Goal: Register for event/course

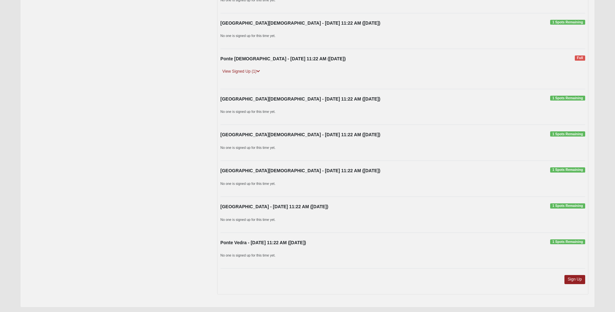
scroll to position [473, 0]
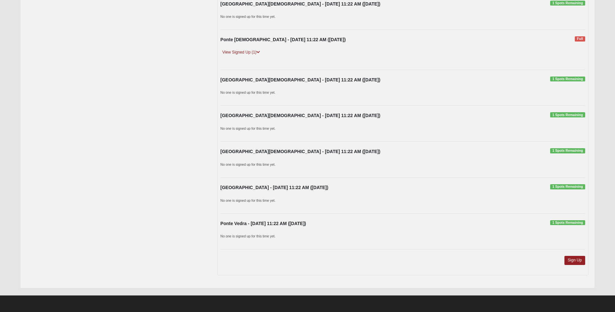
click at [570, 222] on span "1 Spots Remaining" at bounding box center [567, 222] width 35 height 5
click at [577, 261] on link "Sign Up" at bounding box center [574, 260] width 21 height 9
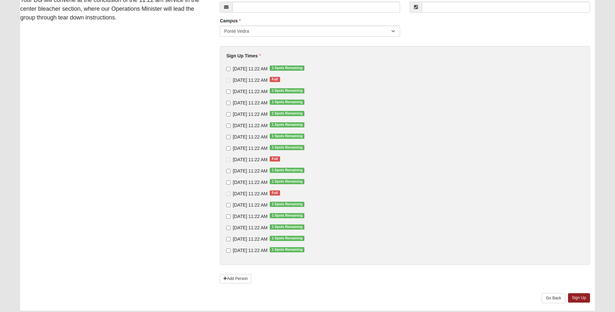
scroll to position [120, 0]
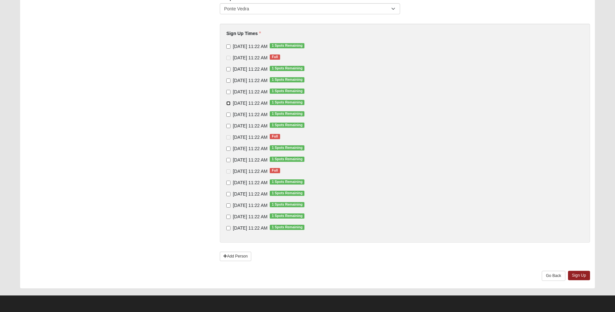
click at [228, 103] on input "9/21/2025 11:22 AM 1 Spots Remaining" at bounding box center [228, 103] width 4 height 4
checkbox input "false"
click at [229, 148] on input "10/19/2025 11:22 AM 1 Spots Remaining" at bounding box center [228, 149] width 4 height 4
checkbox input "true"
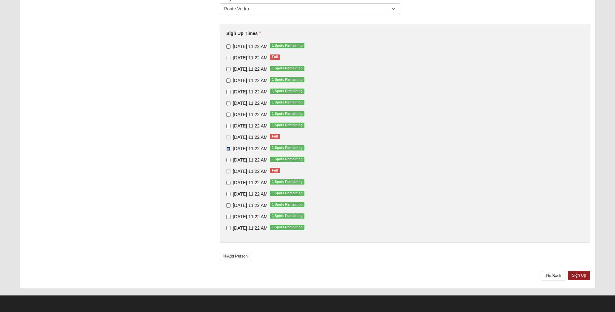
scroll to position [0, 0]
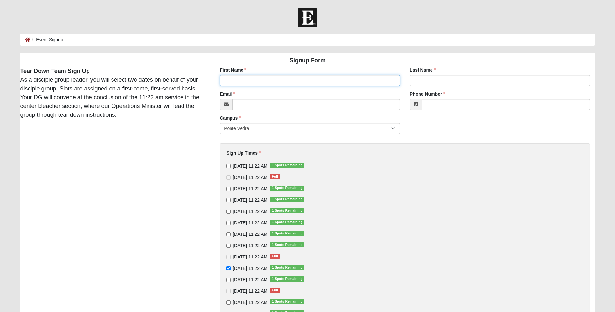
click at [256, 79] on input "First Name" at bounding box center [310, 80] width 180 height 11
type input "Derek"
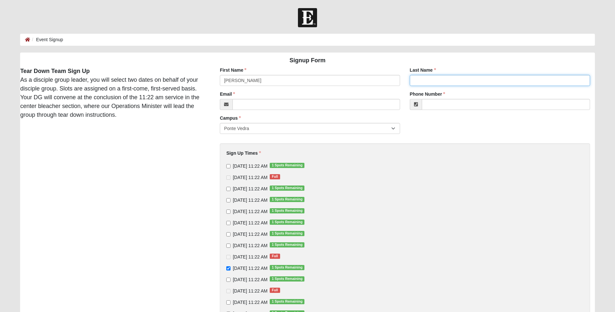
type input "Mountford"
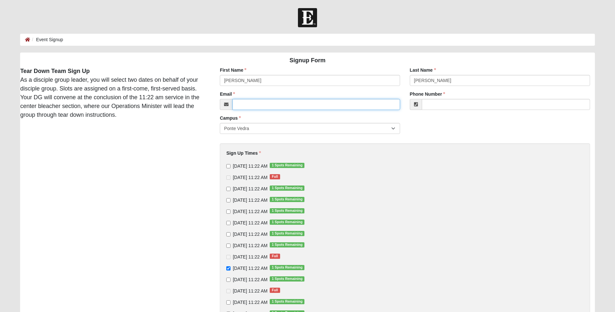
type input "dmountford@gunster.com"
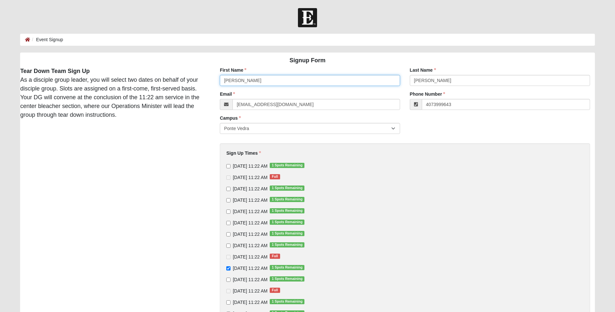
type input "(407) 399-9643"
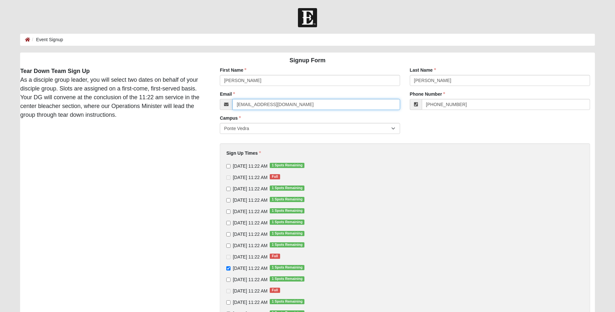
drag, startPoint x: 255, startPoint y: 104, endPoint x: 259, endPoint y: 105, distance: 3.6
click at [259, 105] on input "dmountford@gunster.com" at bounding box center [316, 104] width 168 height 11
click at [269, 106] on input "dmountfo@gunster.com" at bounding box center [316, 104] width 168 height 11
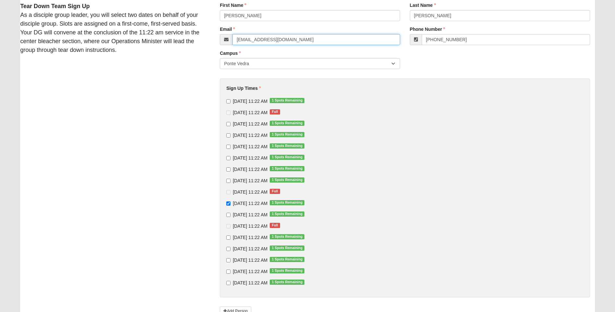
scroll to position [32, 0]
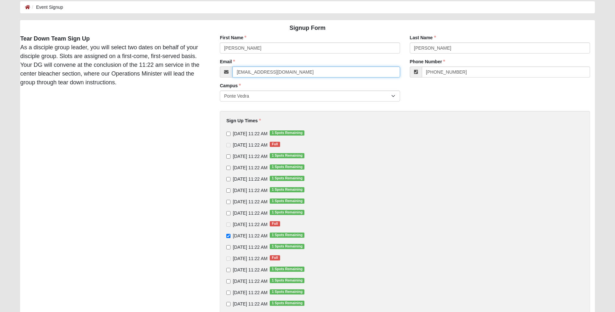
type input "dmountfo@yahoo.com"
click at [98, 122] on div "Signup Form Tear Down Team Sign Up As a disciple group leader, you will select …" at bounding box center [307, 197] width 584 height 355
